Goal: Find specific page/section: Find specific page/section

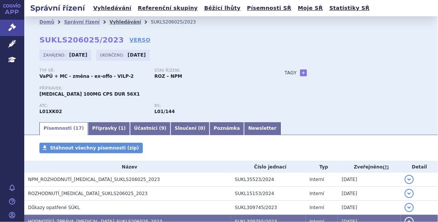
click at [117, 24] on link "Vyhledávání" at bounding box center [124, 21] width 31 height 5
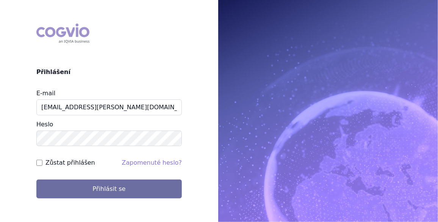
type input "jan.j.krivsky@gsk.com"
click at [43, 164] on div "Zůstat přihlášen" at bounding box center [65, 162] width 59 height 9
click at [41, 161] on input "Zůstat přihlášen" at bounding box center [39, 163] width 6 height 6
checkbox input "true"
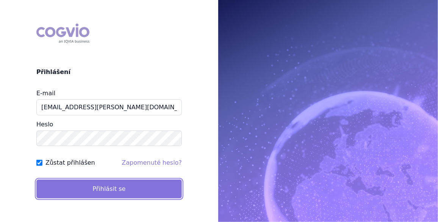
click at [108, 192] on button "Přihlásit se" at bounding box center [108, 188] width 145 height 19
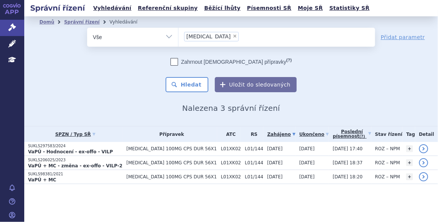
click at [233, 37] on span "×" at bounding box center [235, 36] width 5 height 5
click at [178, 37] on select "Zejula" at bounding box center [178, 36] width 0 height 19
select select
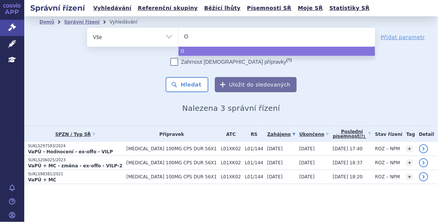
type input "Om"
type input "Omjj"
type input "Omjja"
type input "Omjjara"
select select "Omjjara"
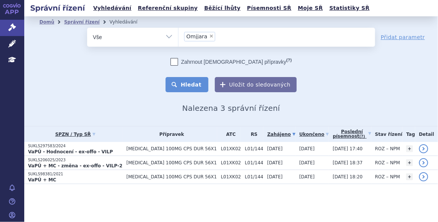
click at [191, 91] on button "Hledat" at bounding box center [187, 84] width 43 height 15
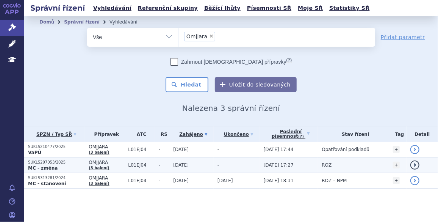
click at [45, 160] on p "SUKLS207053/2025" at bounding box center [56, 162] width 57 height 5
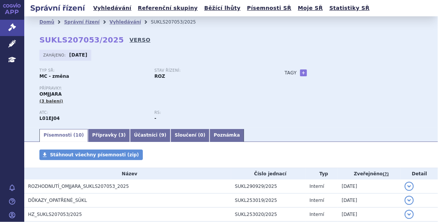
click at [130, 39] on link "VERSO" at bounding box center [140, 40] width 21 height 8
drag, startPoint x: 109, startPoint y: 38, endPoint x: 40, endPoint y: 37, distance: 69.3
click at [40, 37] on strong "SUKLS207053/2025" at bounding box center [81, 39] width 84 height 9
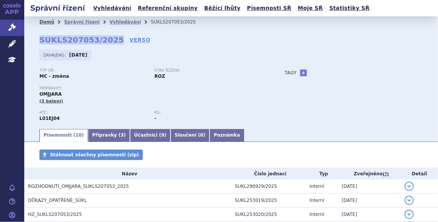
copy strong "SUKLS207053/2025"
